Goal: Complete application form: Complete application form

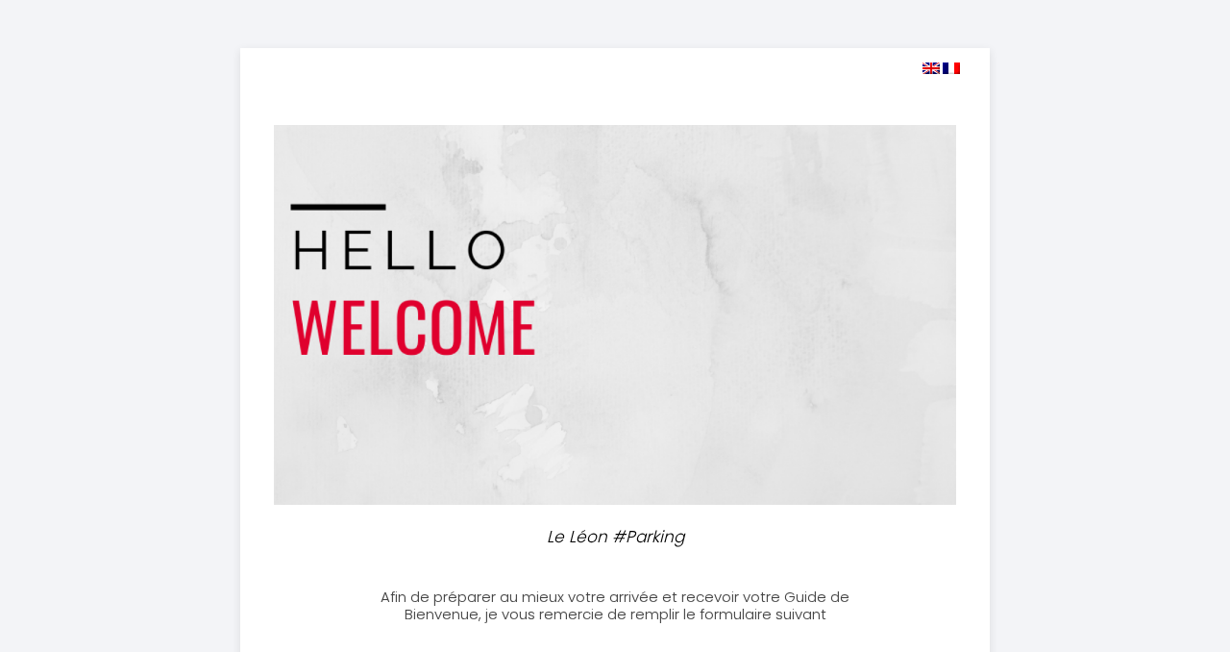
select select
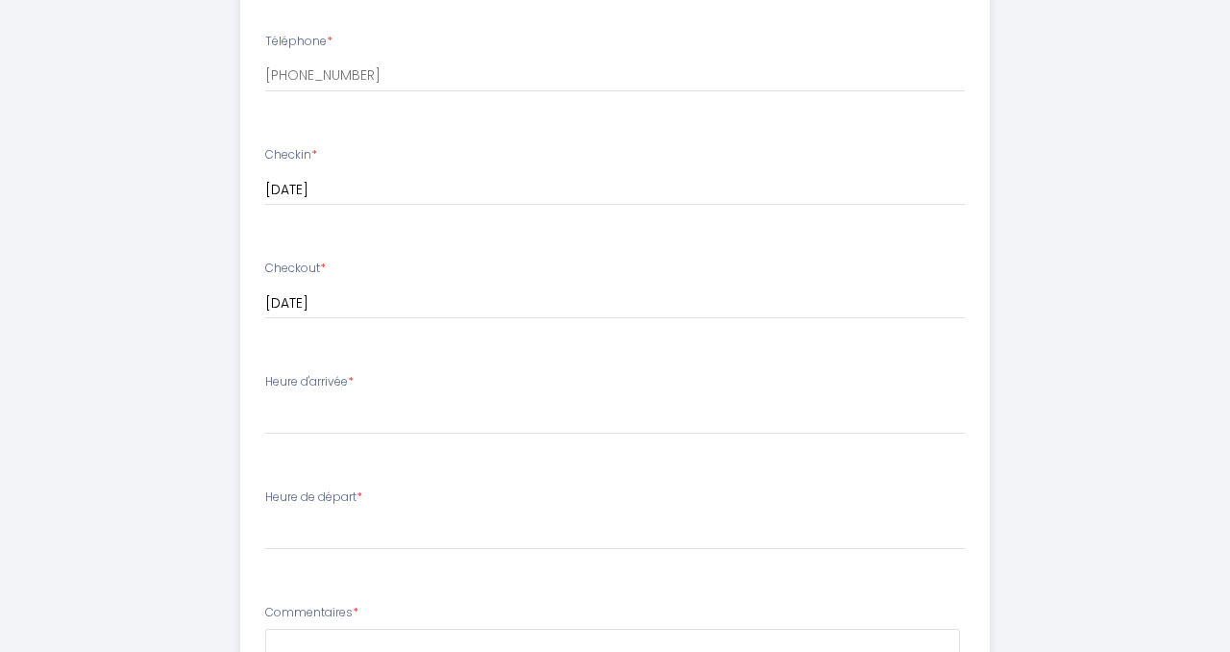
scroll to position [764, 0]
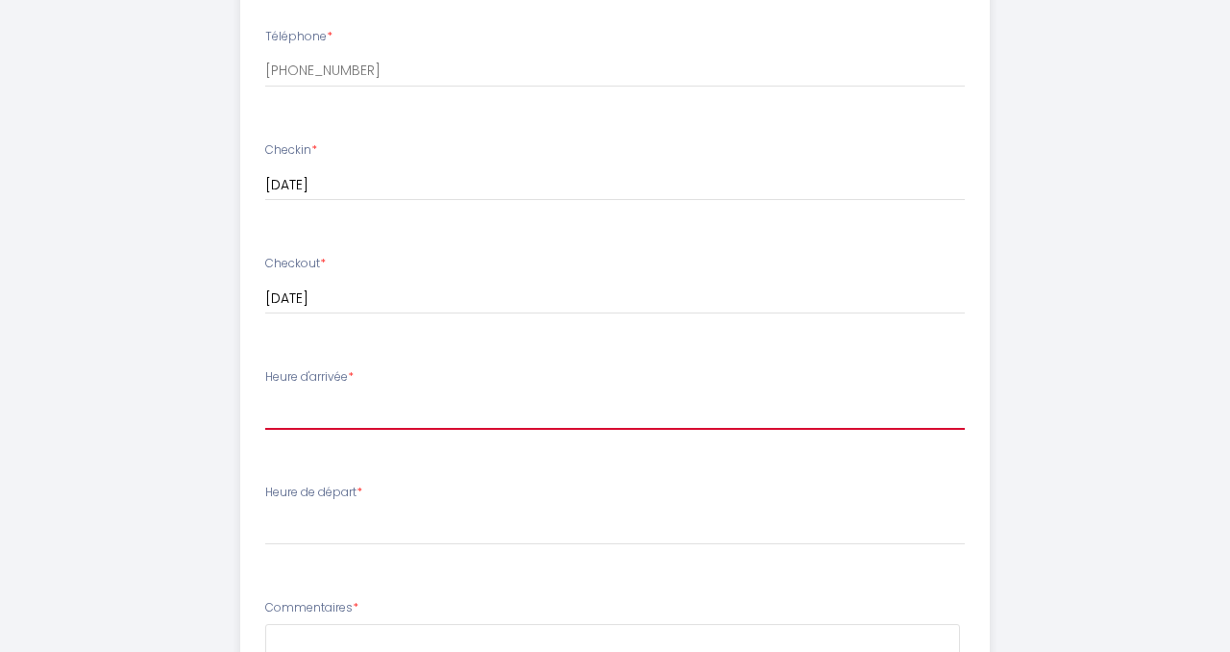
click at [334, 418] on select "17:00 17:30 18:00 18:30 19:00 19:30 20:00 20:30 21:00 21:30 22:00 22:30 23:00 2…" at bounding box center [615, 411] width 700 height 37
select select "18:30"
click at [265, 393] on select "17:00 17:30 18:00 18:30 19:00 19:30 20:00 20:30 21:00 21:30 22:00 22:30 23:00 2…" at bounding box center [615, 411] width 700 height 37
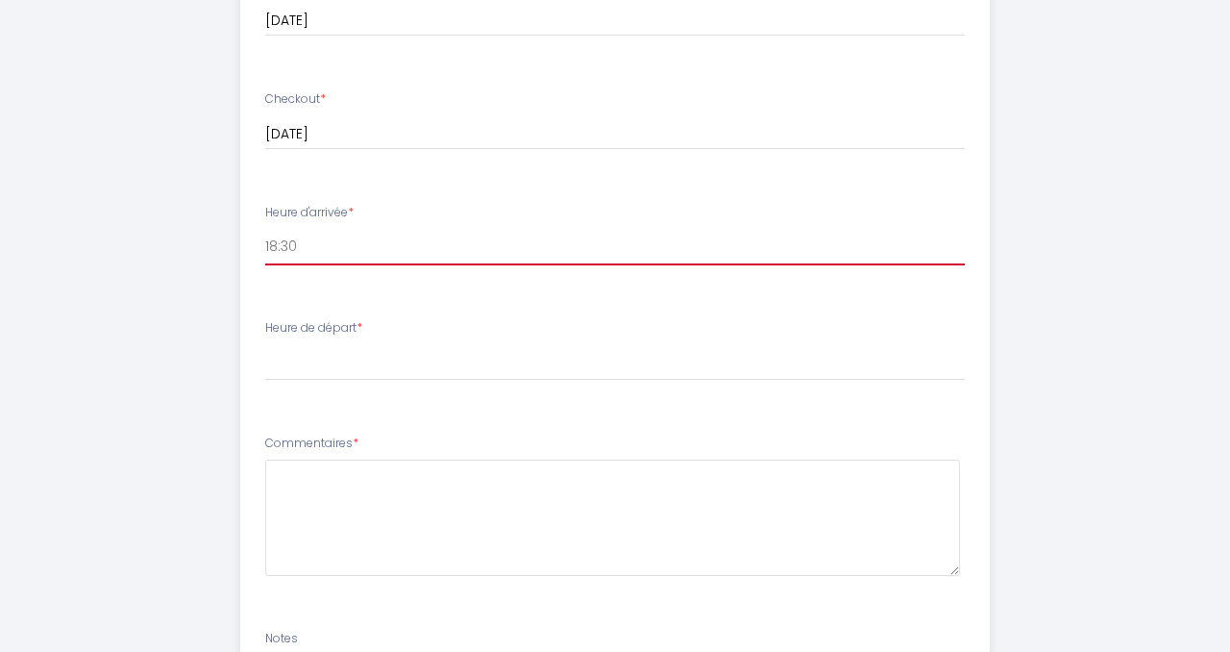
scroll to position [930, 0]
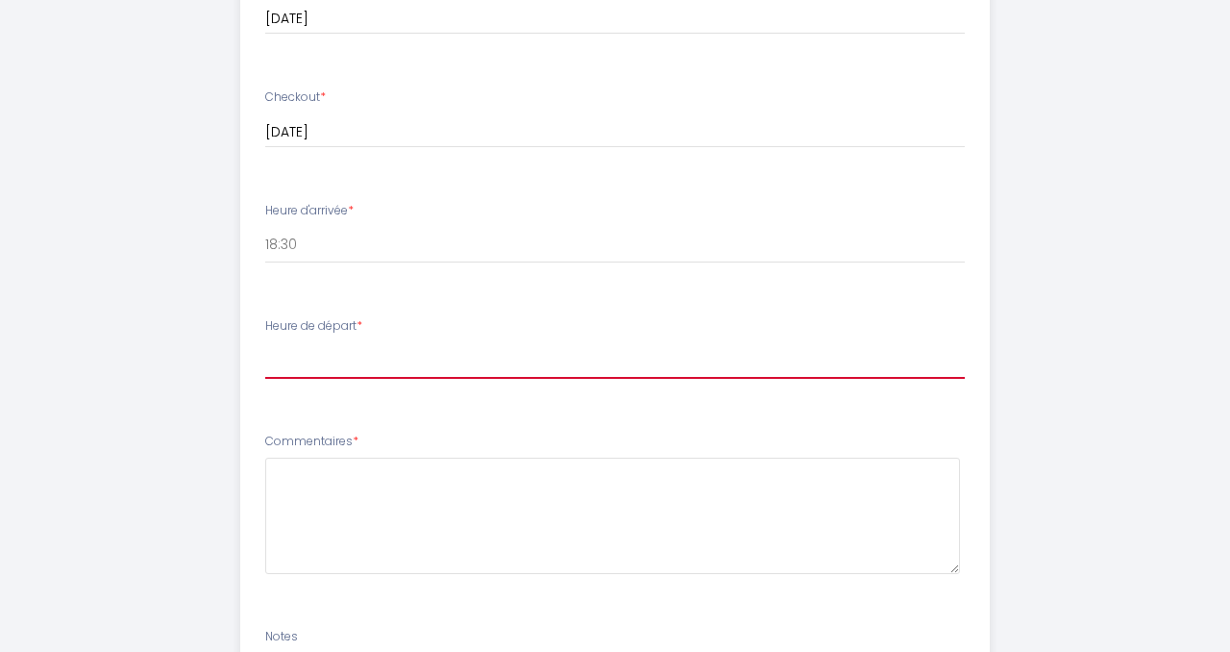
click at [334, 363] on select "00:00 00:30 01:00 01:30 02:00 02:30 03:00 03:30 04:00 04:30 05:00 05:30 06:00 0…" at bounding box center [615, 360] width 700 height 37
select select "09:30"
click at [265, 342] on select "00:00 00:30 01:00 01:30 02:00 02:30 03:00 03:30 04:00 04:30 05:00 05:30 06:00 0…" at bounding box center [615, 360] width 700 height 37
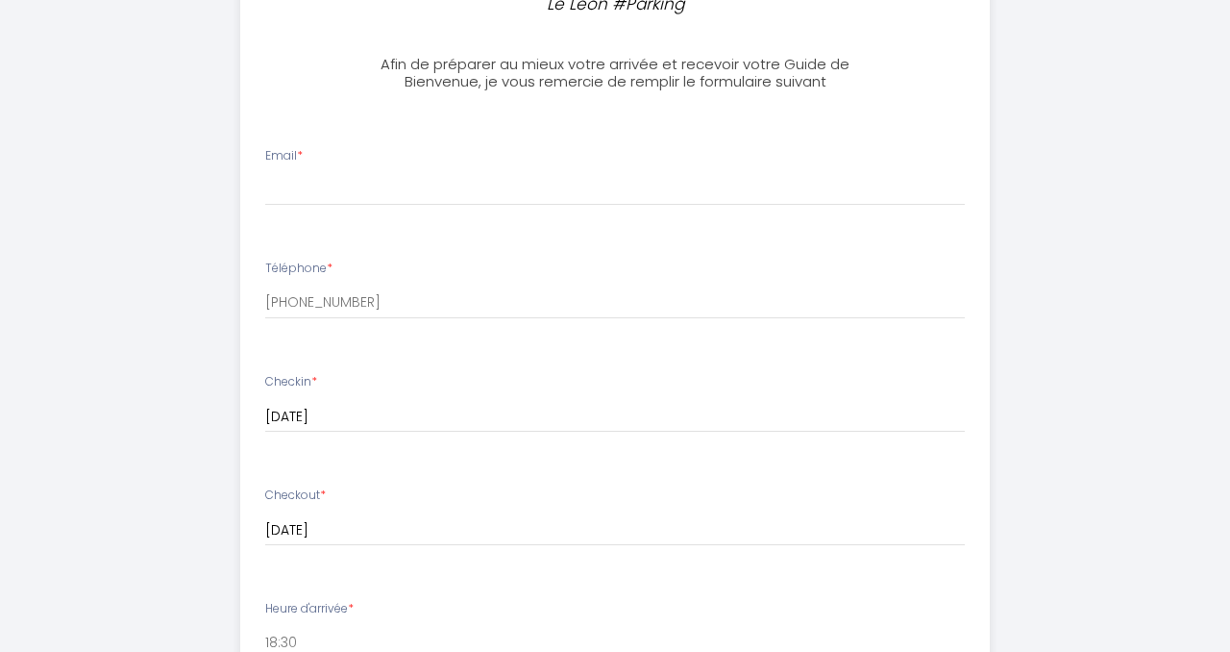
scroll to position [526, 0]
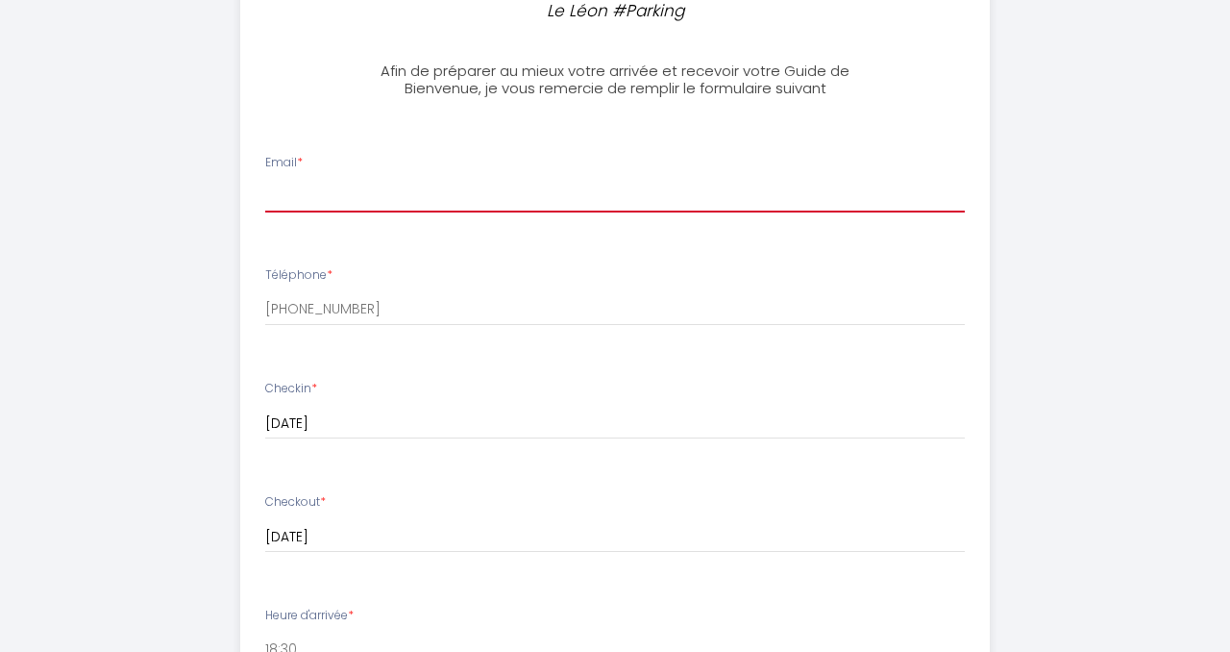
click at [324, 199] on input "Email *" at bounding box center [615, 195] width 700 height 35
type input "[EMAIL_ADDRESS][DOMAIN_NAME]"
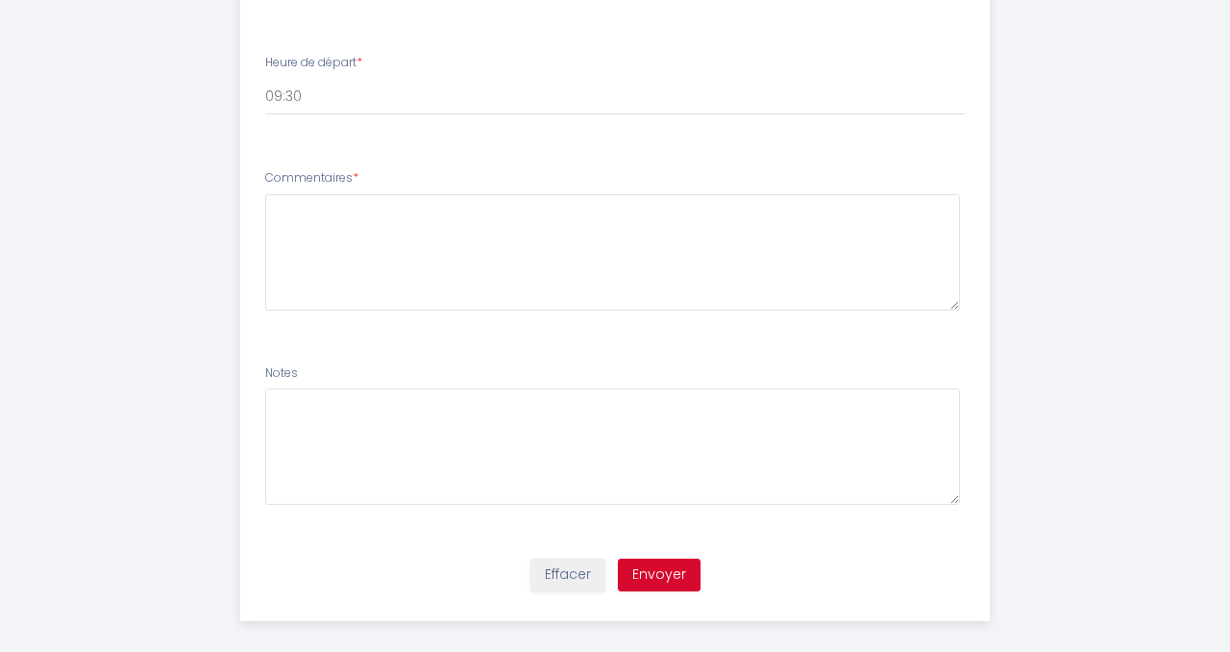
scroll to position [1211, 0]
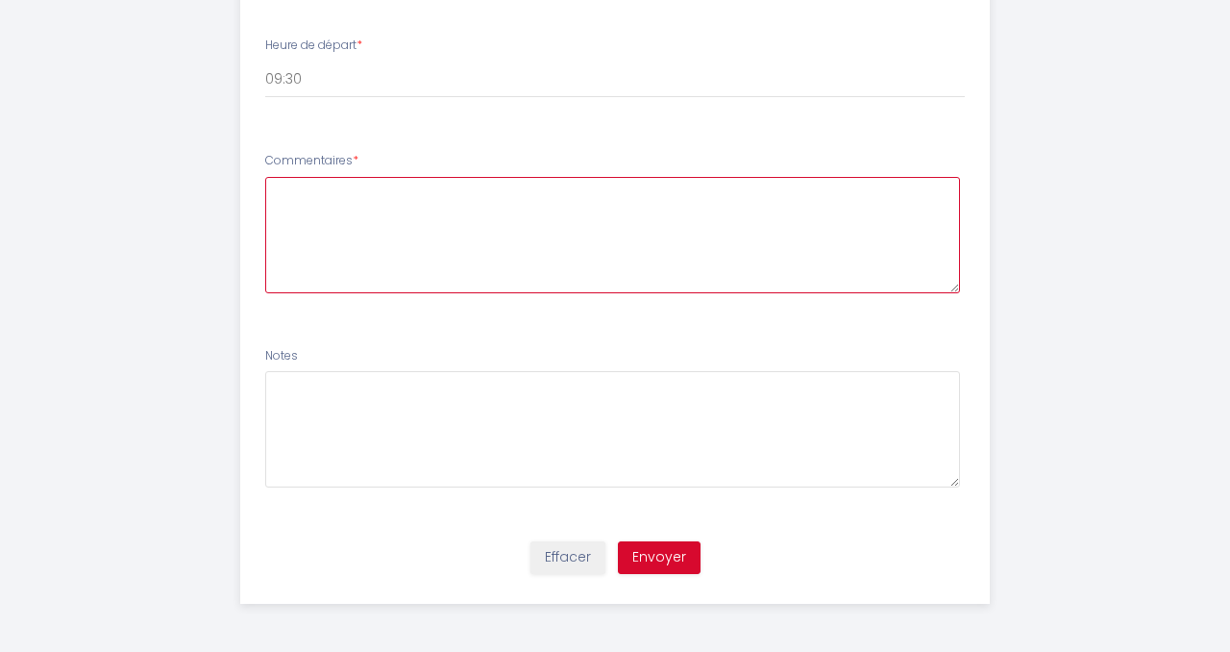
click at [365, 242] on textarea at bounding box center [612, 235] width 695 height 116
type textarea "Merci pour votre accueil"
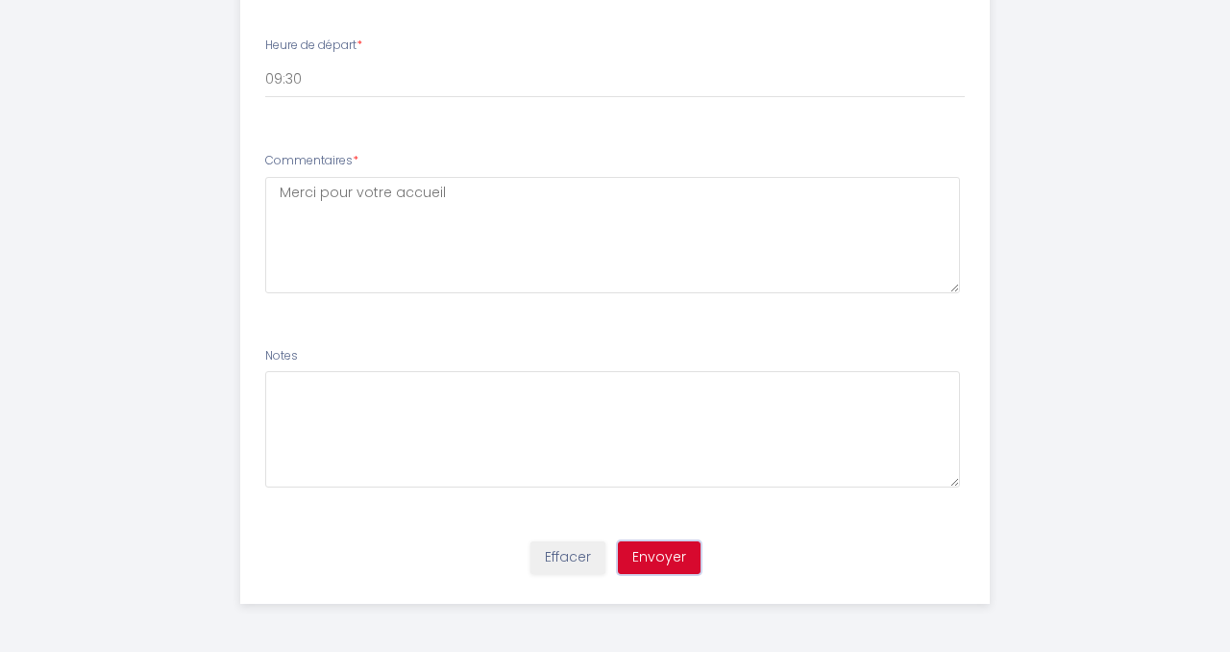
click at [656, 557] on button "Envoyer" at bounding box center [659, 557] width 83 height 33
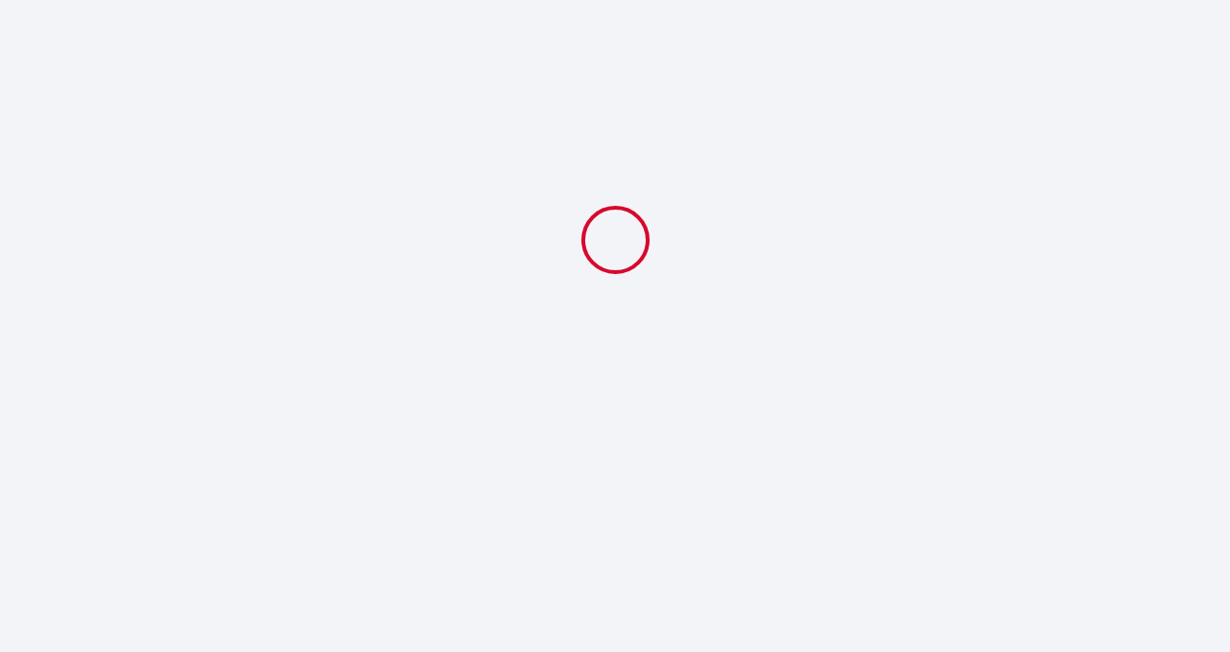
select select "18:30"
select select "09:30"
